Goal: Task Accomplishment & Management: Manage account settings

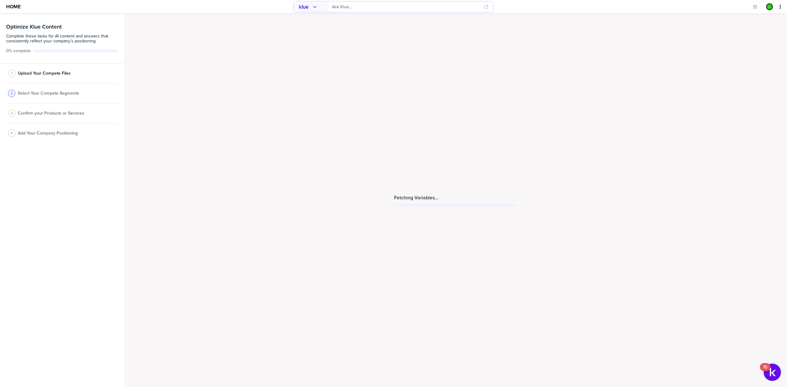
click at [42, 69] on div "1 Upload Your Compete Files" at bounding box center [62, 74] width 112 height 20
click at [42, 72] on span "Upload Your Compete Files" at bounding box center [44, 73] width 53 height 5
click at [42, 71] on span "Upload Your Compete Files" at bounding box center [44, 73] width 53 height 5
click at [19, 6] on span "Home" at bounding box center [13, 6] width 14 height 5
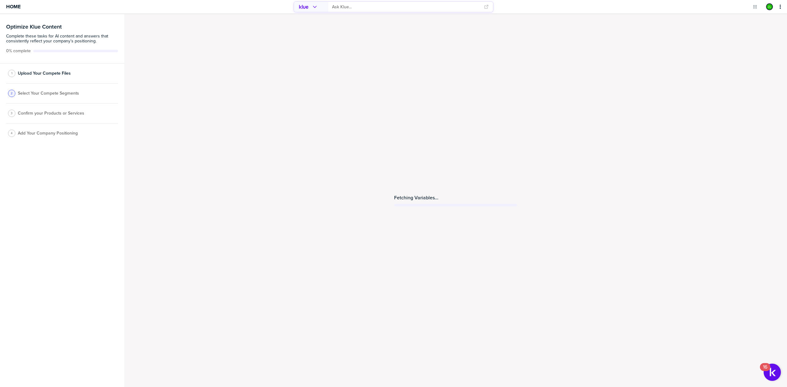
click at [42, 91] on span "Select Your Compete Segments" at bounding box center [48, 93] width 61 height 5
click at [37, 94] on span "Select Your Compete Segments" at bounding box center [48, 93] width 61 height 5
click at [34, 109] on div "3 Confirm your Products or Services" at bounding box center [62, 114] width 112 height 20
click at [33, 112] on span "Confirm your Products or Services" at bounding box center [51, 113] width 66 height 5
click at [31, 124] on div "1 Upload Your Compete Files 2 Select Your Compete Segments 3 Confirm your Produ…" at bounding box center [62, 104] width 112 height 80
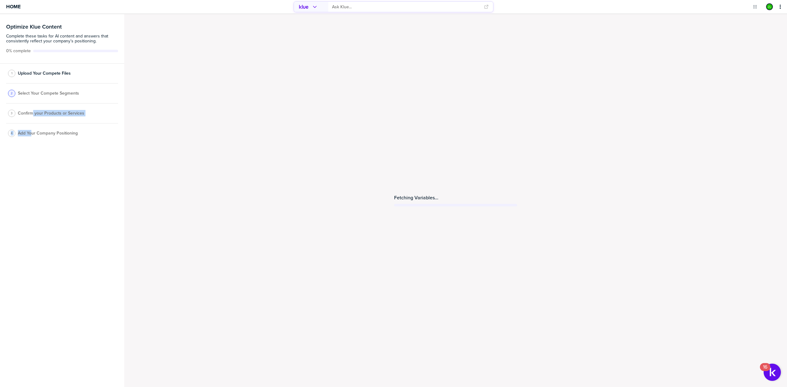
click at [31, 136] on span "Add Your Company Positioning" at bounding box center [48, 133] width 60 height 5
click at [41, 71] on span "Upload Your Compete Files" at bounding box center [44, 73] width 53 height 5
click at [779, 6] on icon "primary" at bounding box center [780, 6] width 5 height 5
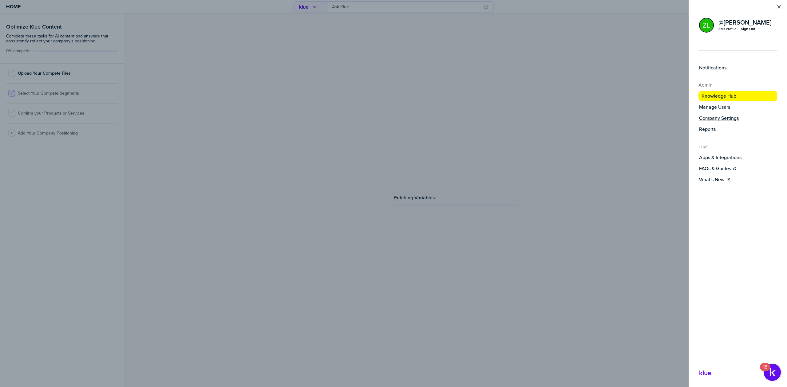
click at [710, 117] on label "Company Settings" at bounding box center [719, 118] width 40 height 6
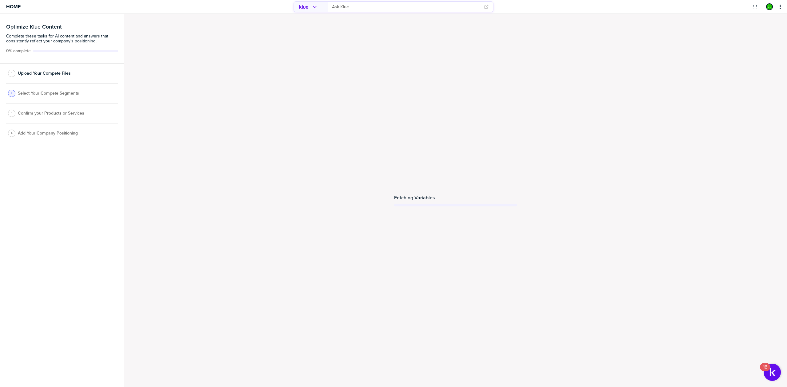
click at [49, 71] on span "Upload Your Compete Files" at bounding box center [44, 73] width 53 height 5
click at [782, 8] on icon "primary" at bounding box center [780, 6] width 5 height 5
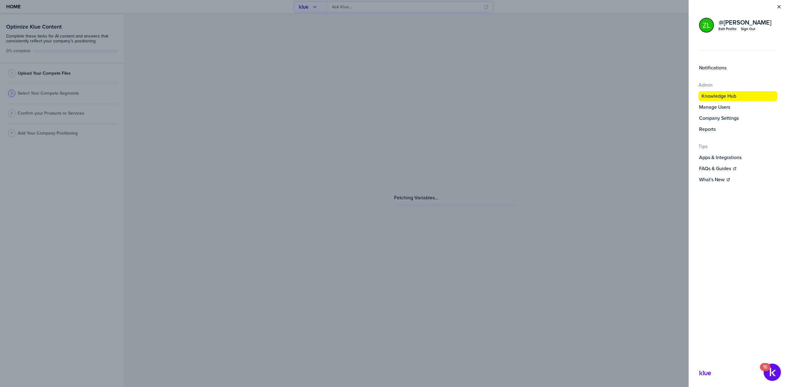
click at [750, 30] on div "Sign Out" at bounding box center [748, 28] width 14 height 5
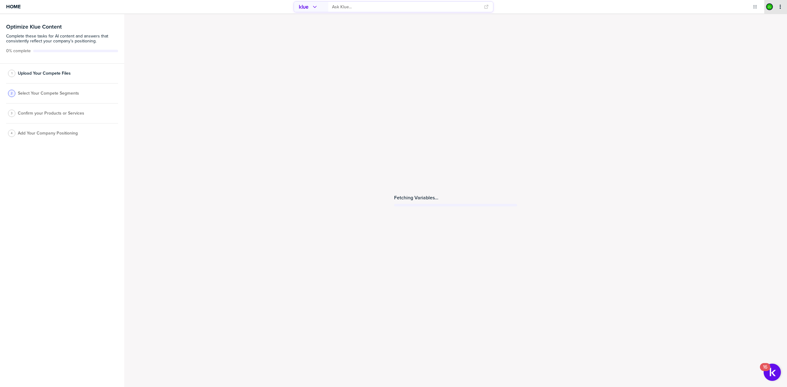
click at [781, 5] on icon "primary" at bounding box center [780, 7] width 1 height 4
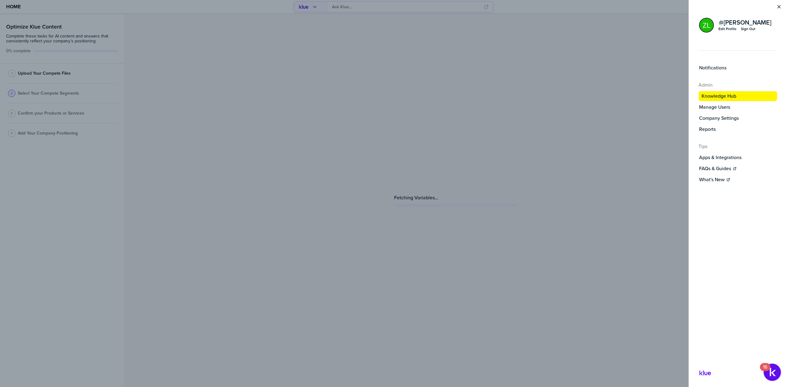
click at [748, 29] on div "Sign Out" at bounding box center [748, 28] width 14 height 5
